Goal: Task Accomplishment & Management: Use online tool/utility

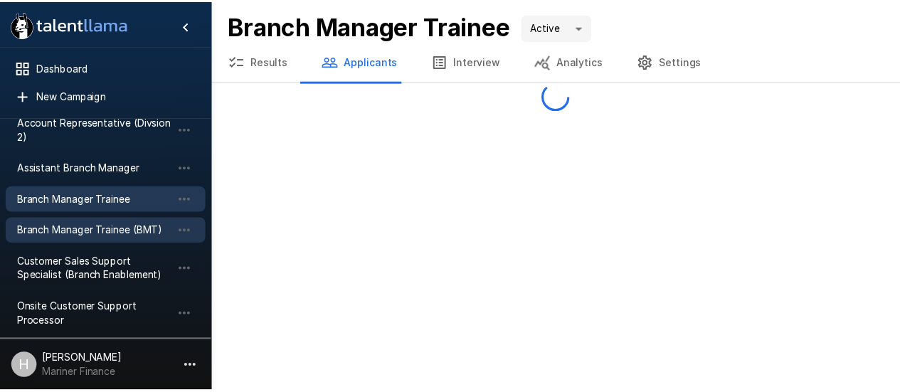
scroll to position [127, 0]
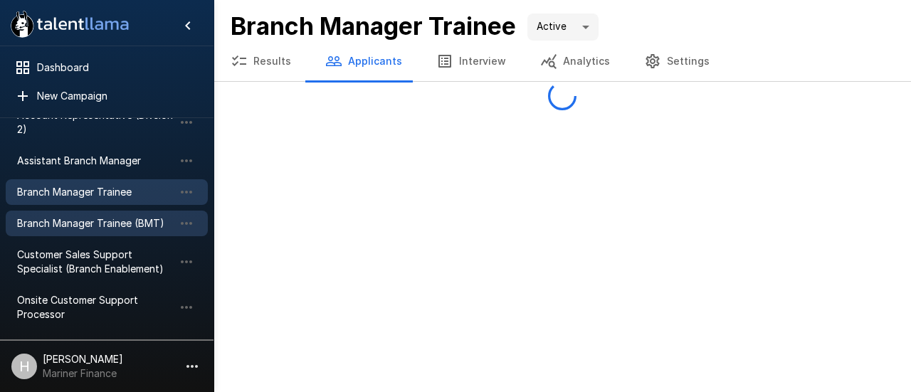
click at [95, 216] on span "Branch Manager Trainee (BMT)" at bounding box center [95, 223] width 157 height 14
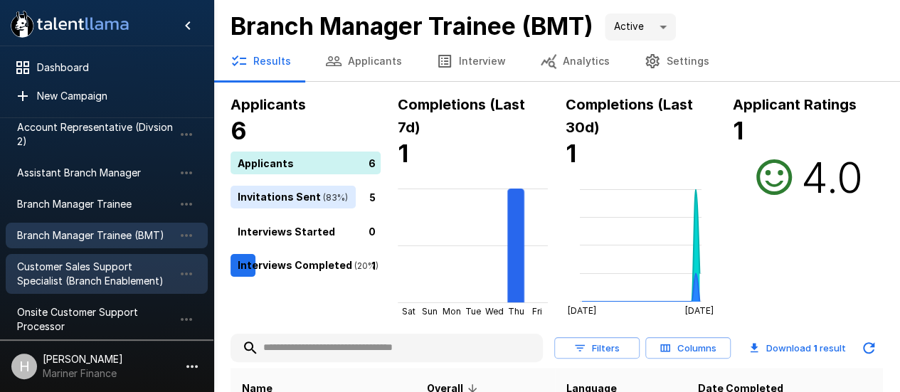
scroll to position [127, 0]
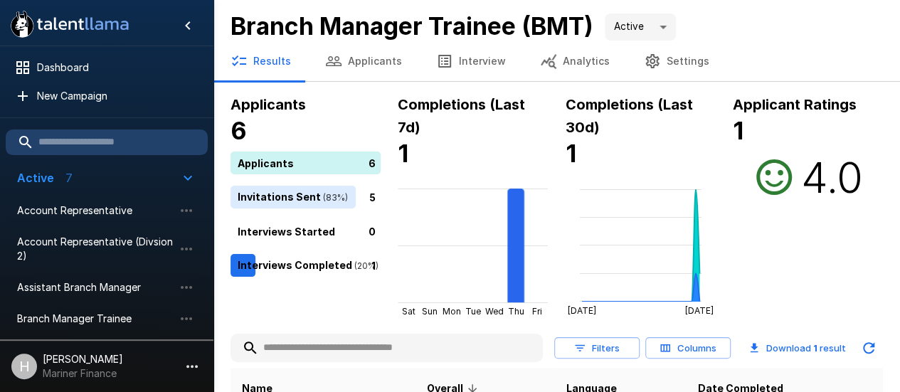
click at [370, 59] on button "Applicants" at bounding box center [363, 61] width 111 height 40
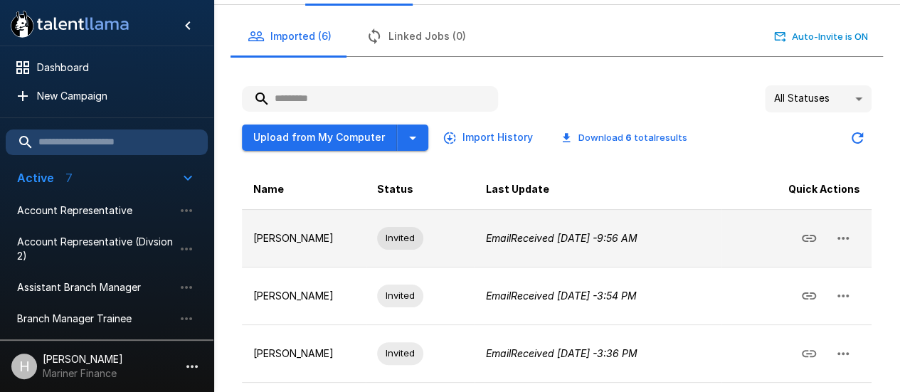
scroll to position [74, 0]
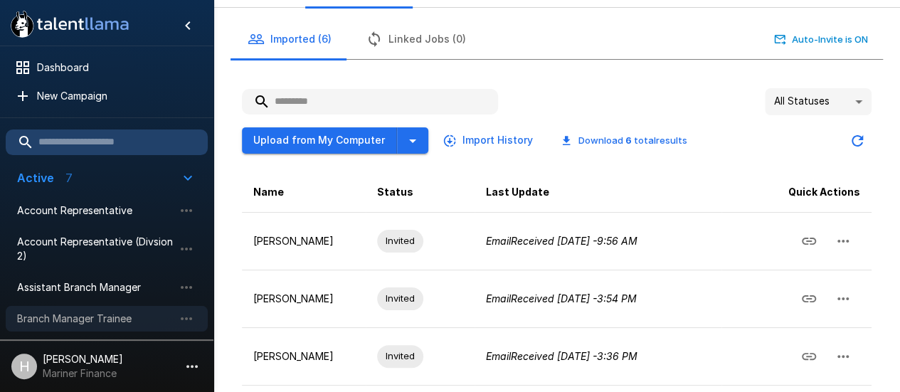
click at [101, 312] on span "Branch Manager Trainee" at bounding box center [95, 319] width 157 height 14
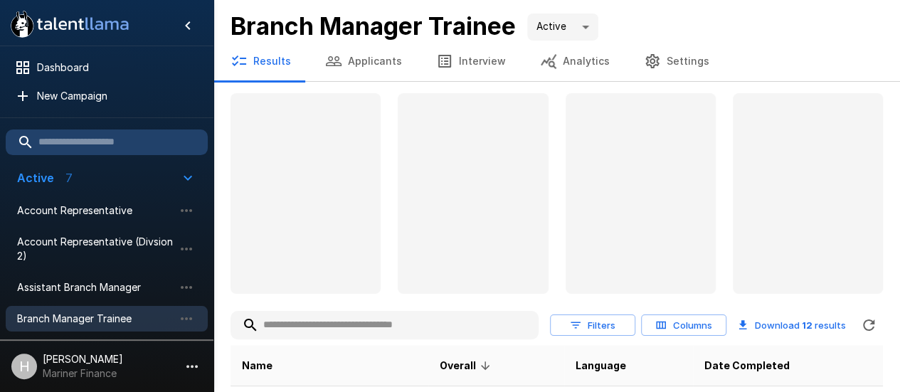
click at [376, 65] on button "Applicants" at bounding box center [363, 61] width 111 height 40
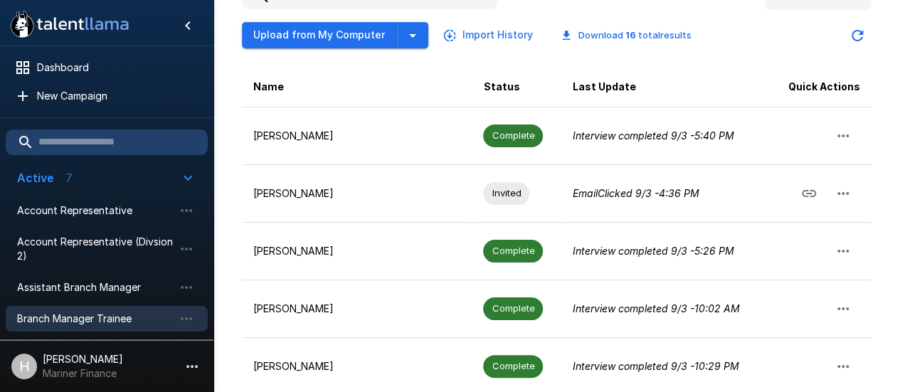
scroll to position [182, 0]
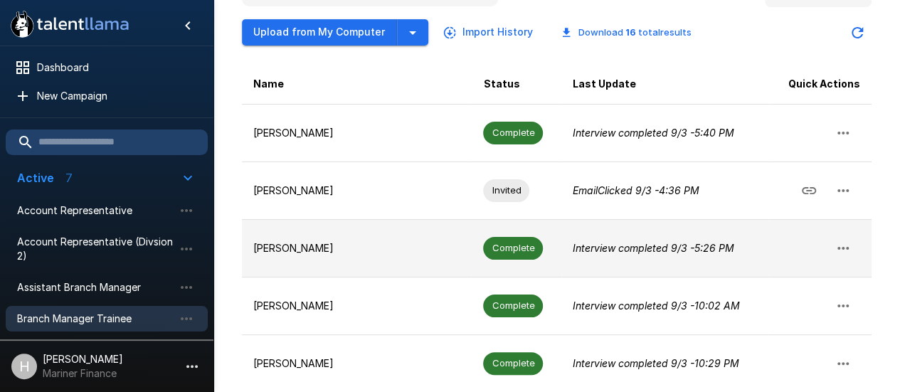
click at [295, 241] on p "[PERSON_NAME]" at bounding box center [356, 248] width 207 height 14
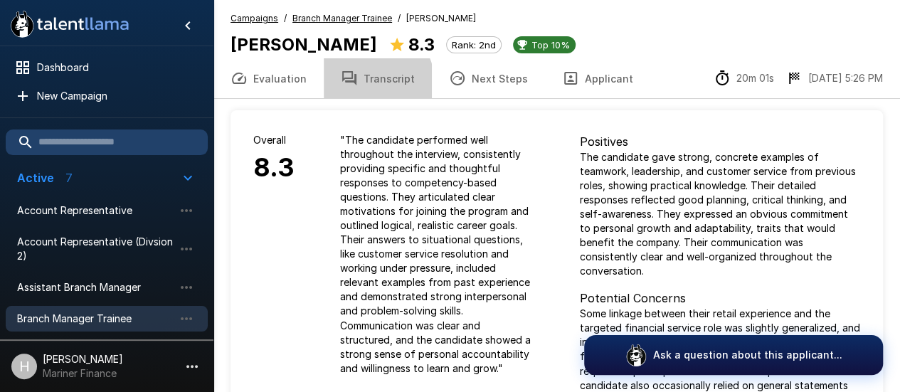
click at [364, 83] on button "Transcript" at bounding box center [378, 78] width 108 height 40
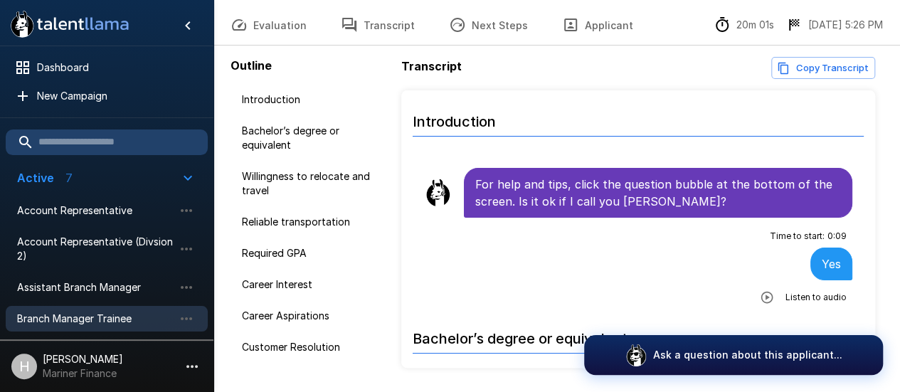
scroll to position [57, 0]
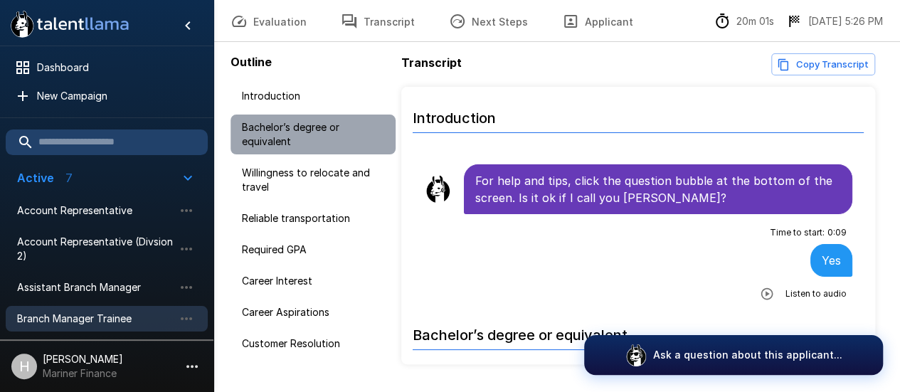
click at [327, 134] on span "Bachelor’s degree or equivalent" at bounding box center [313, 134] width 142 height 28
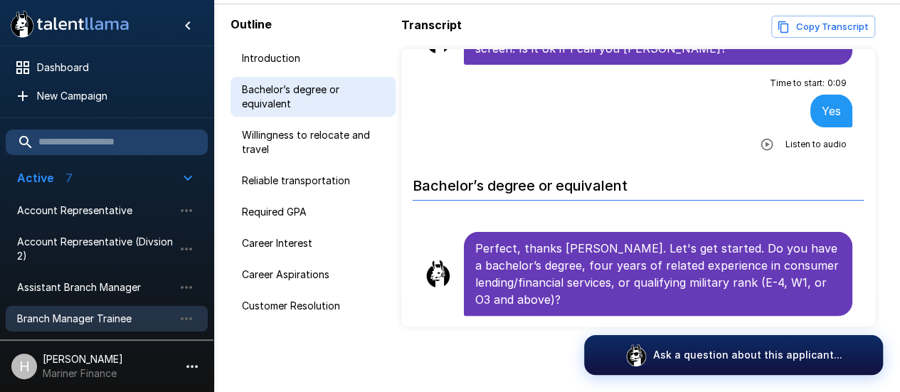
scroll to position [97, 0]
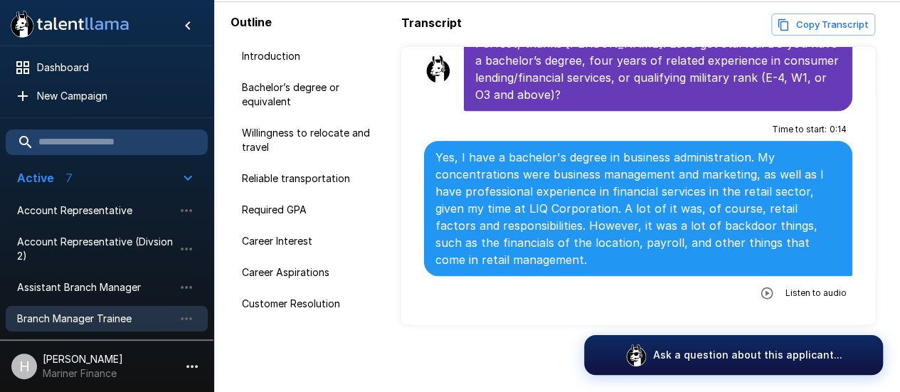
scroll to position [325, 0]
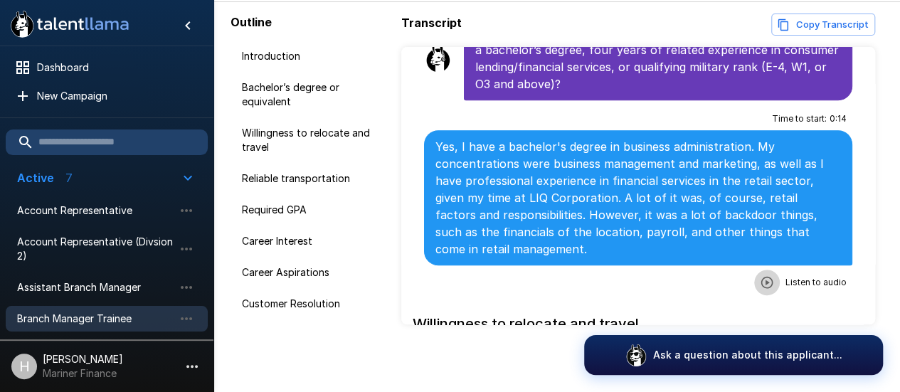
click at [760, 282] on icon "button" at bounding box center [767, 282] width 14 height 14
click at [702, 278] on icon "button" at bounding box center [709, 284] width 14 height 14
click at [703, 279] on icon "button" at bounding box center [709, 284] width 12 height 12
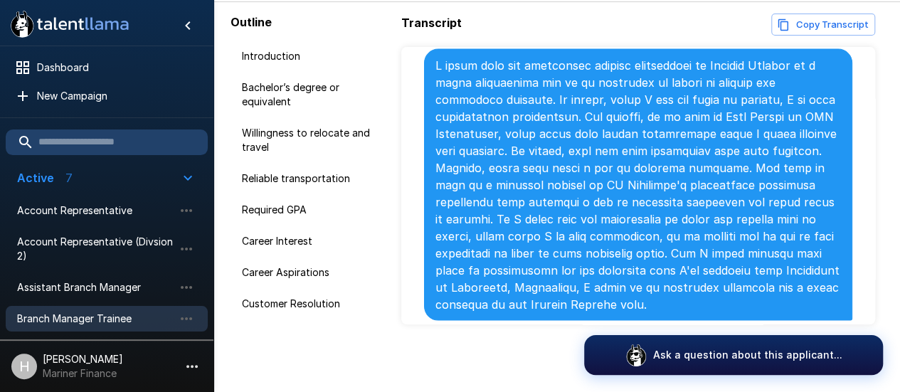
scroll to position [1407, 0]
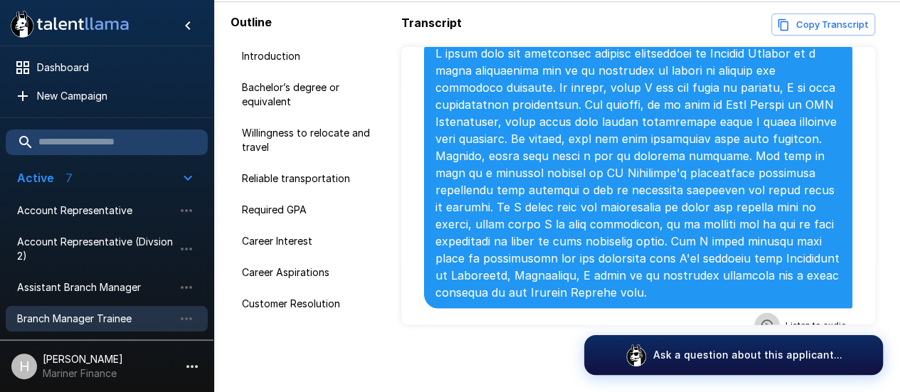
click at [760, 318] on icon "button" at bounding box center [767, 325] width 14 height 14
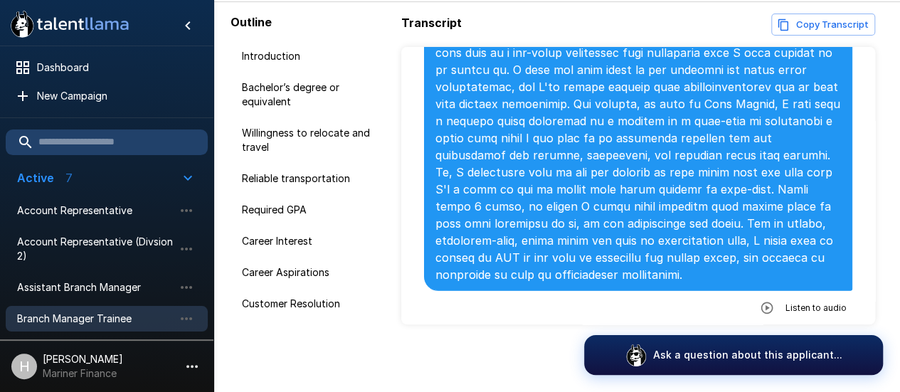
scroll to position [1919, 0]
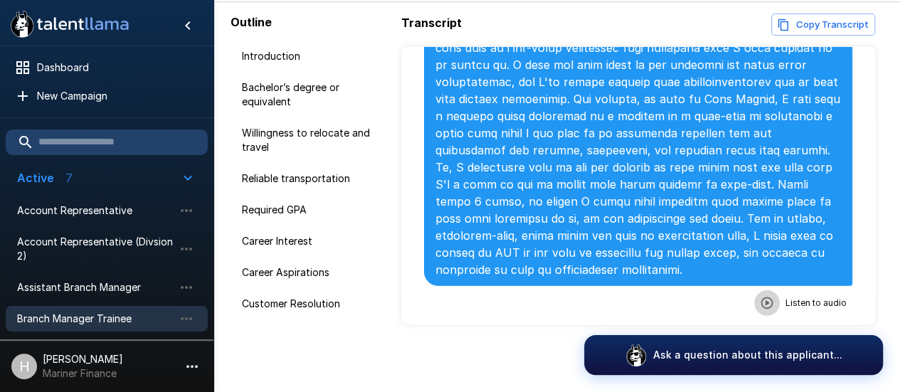
click at [762, 296] on icon "button" at bounding box center [767, 303] width 14 height 14
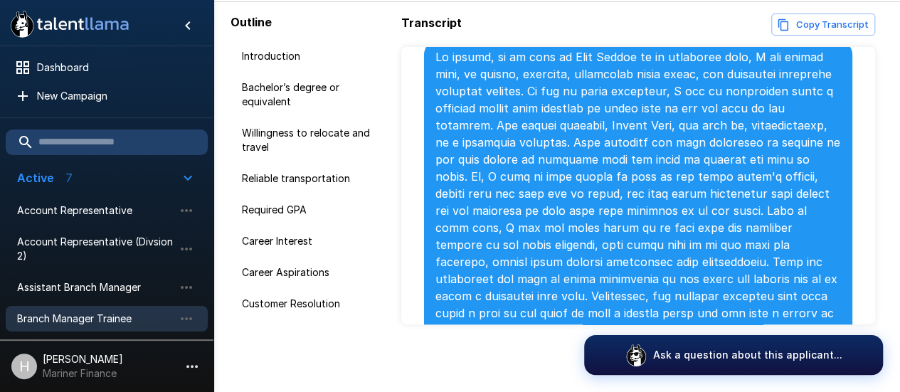
scroll to position [2488, 0]
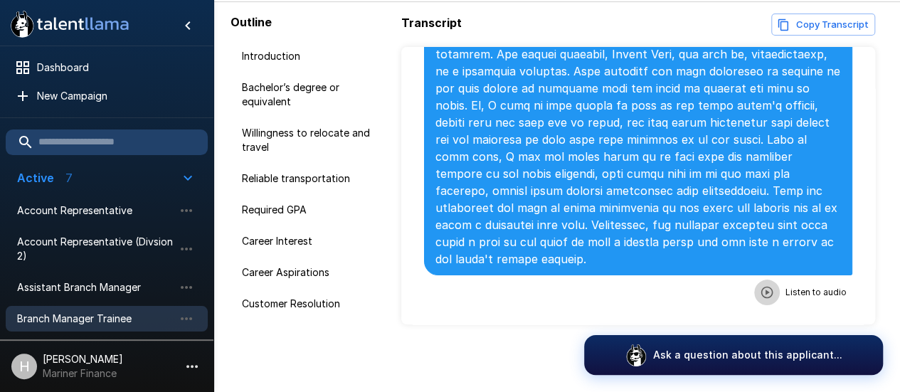
click at [763, 286] on icon "button" at bounding box center [767, 292] width 14 height 14
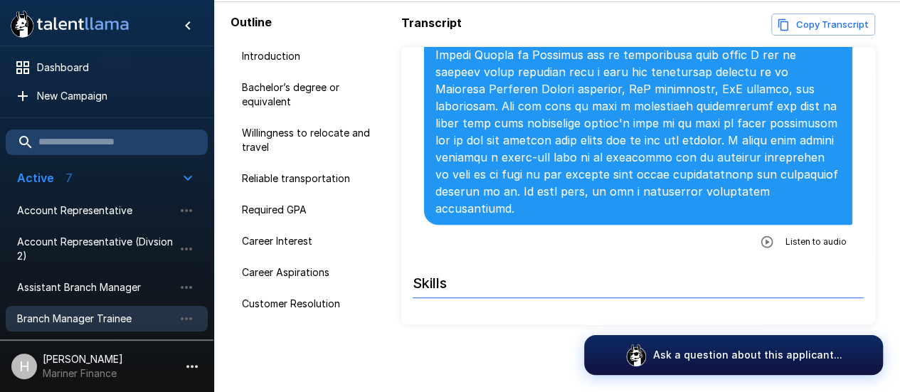
scroll to position [3057, 0]
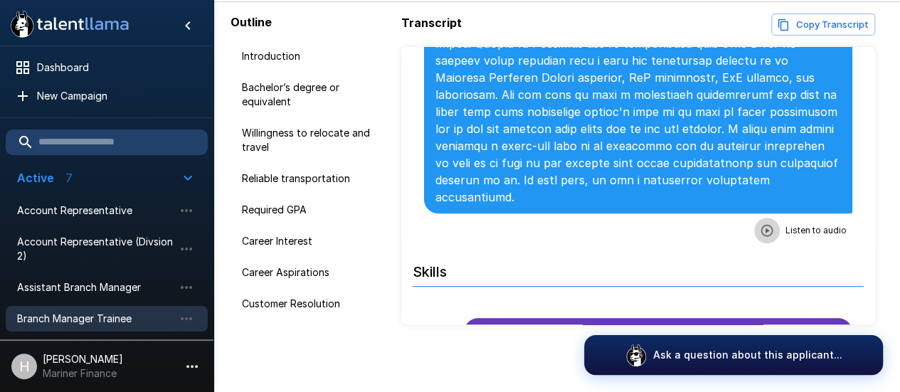
click at [760, 223] on icon "button" at bounding box center [767, 230] width 14 height 14
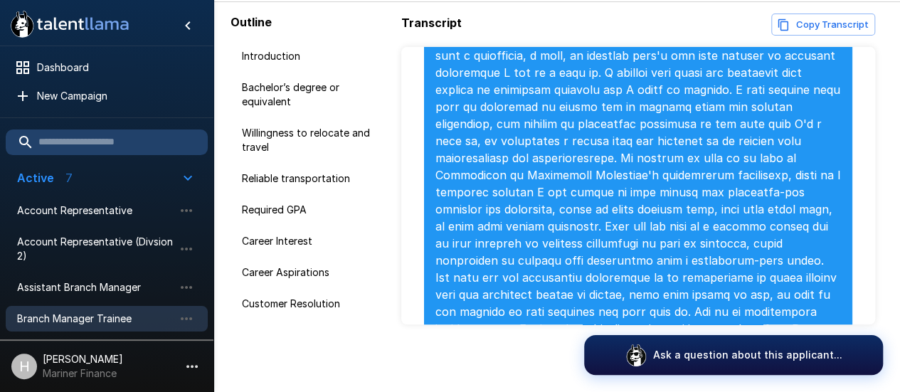
scroll to position [3556, 0]
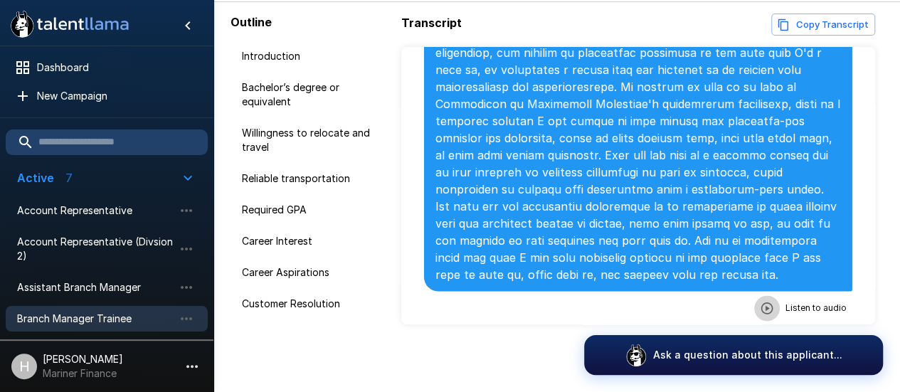
click at [764, 301] on icon "button" at bounding box center [767, 308] width 14 height 14
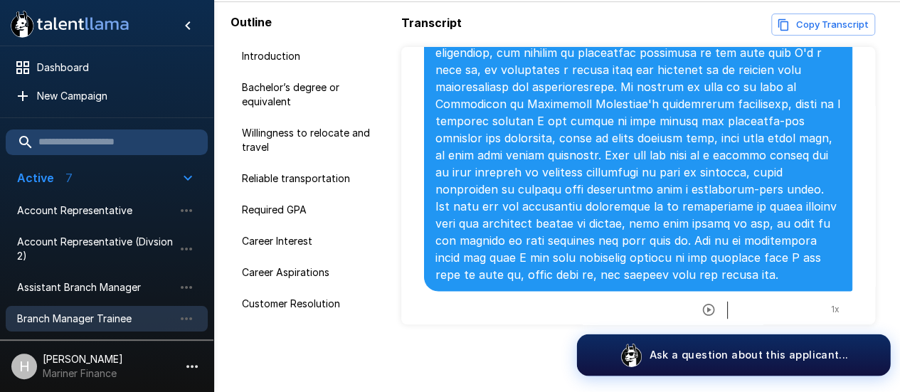
scroll to position [26, 0]
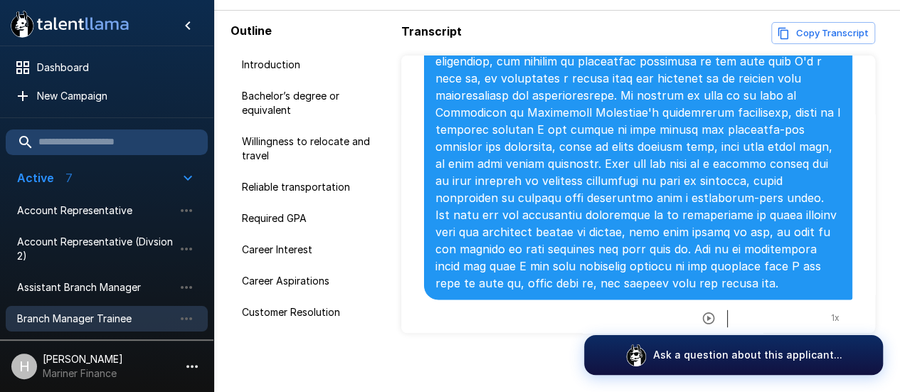
scroll to position [97, 0]
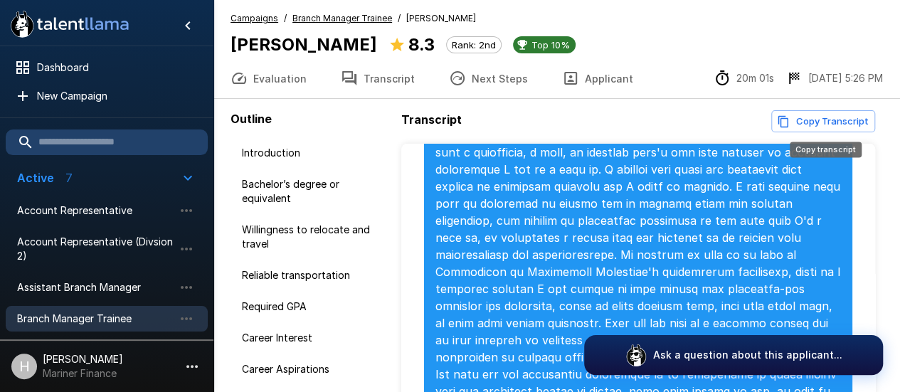
click at [815, 116] on button "Copy Transcript" at bounding box center [823, 121] width 104 height 22
